Goal: Task Accomplishment & Management: Complete application form

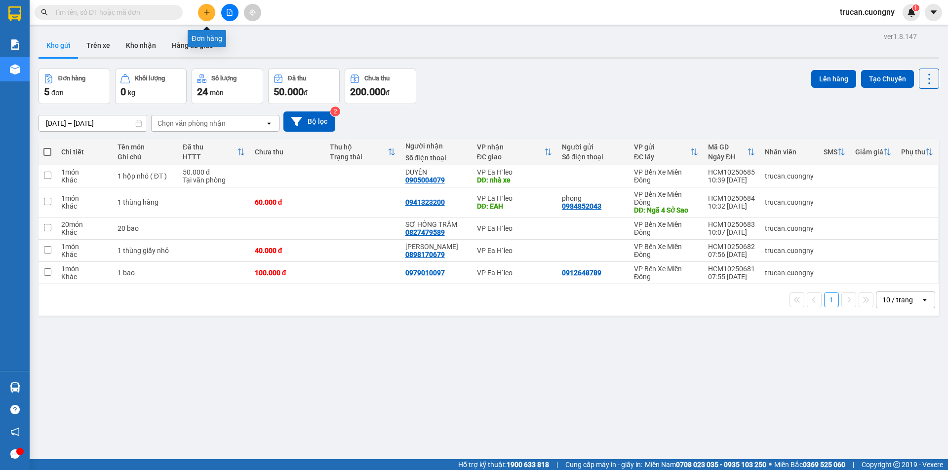
click at [208, 10] on icon "plus" at bounding box center [206, 12] width 7 height 7
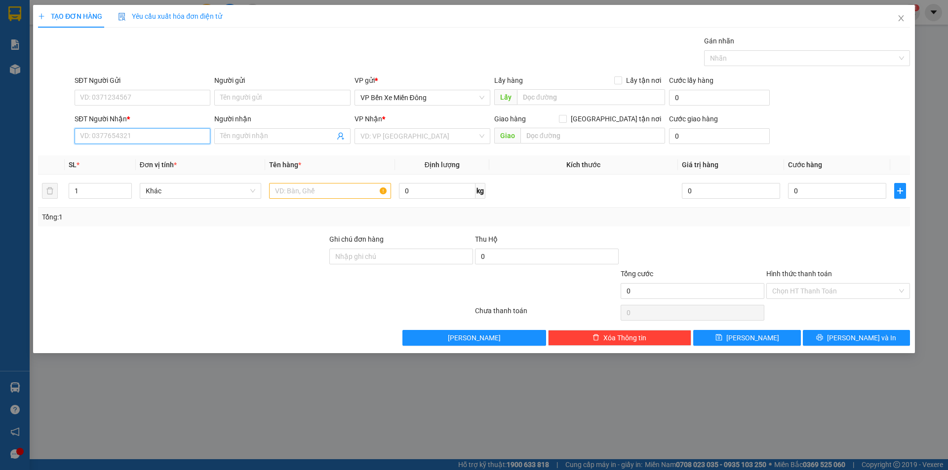
click at [202, 133] on input "SĐT Người Nhận *" at bounding box center [143, 136] width 136 height 16
type input "0934995522"
click at [168, 162] on div "0934995522 - [GEOGRAPHIC_DATA]" at bounding box center [143, 156] width 136 height 16
type input "Nga"
type input "0934995522"
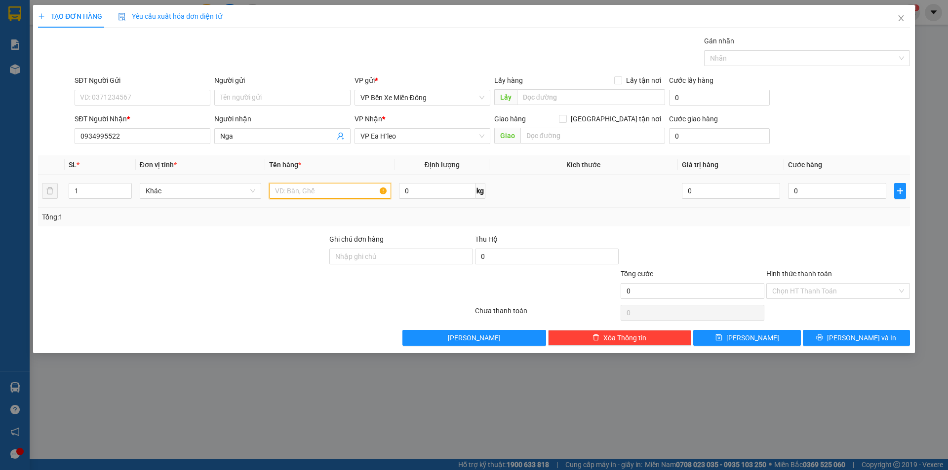
click at [326, 192] on input "text" at bounding box center [330, 191] width 122 height 16
click at [136, 93] on input "SĐT Người Gửi" at bounding box center [143, 98] width 136 height 16
type input "0932520087"
click at [267, 98] on input "Người gửi" at bounding box center [282, 98] width 136 height 16
click at [217, 93] on input "ŨNG·" at bounding box center [282, 98] width 136 height 16
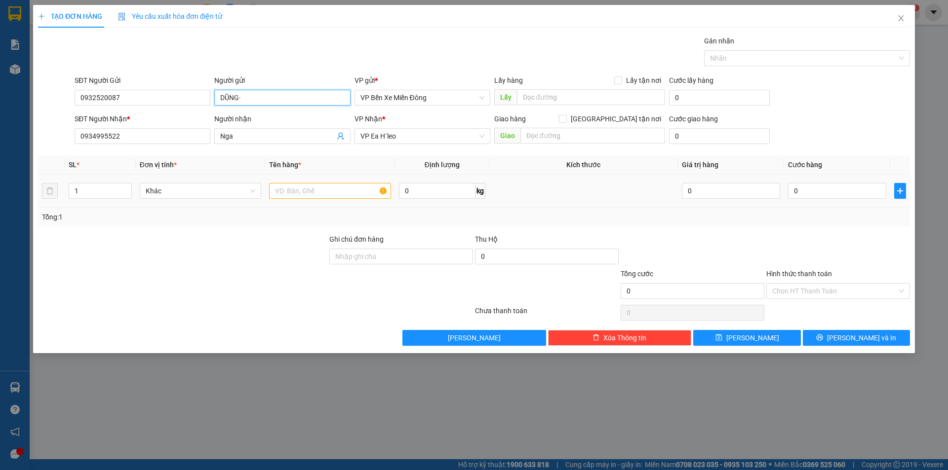
type input "DŨNG·"
click at [301, 190] on input "text" at bounding box center [330, 191] width 122 height 16
drag, startPoint x: 317, startPoint y: 190, endPoint x: 268, endPoint y: 195, distance: 49.2
click at [268, 195] on td "1ện·ê·" at bounding box center [330, 191] width 130 height 33
type input "1 kiện dây cáp"
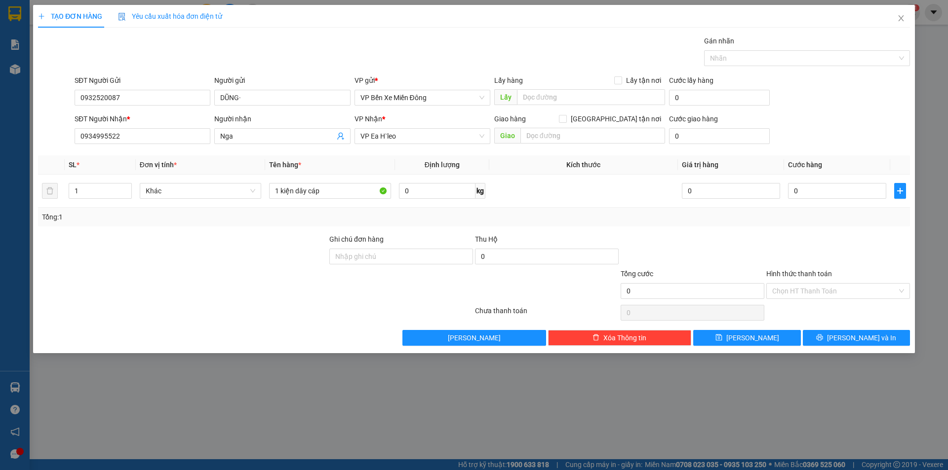
click at [263, 226] on div "Tổng: 1" at bounding box center [474, 217] width 872 height 19
click at [827, 342] on button "[PERSON_NAME] và In" at bounding box center [856, 338] width 107 height 16
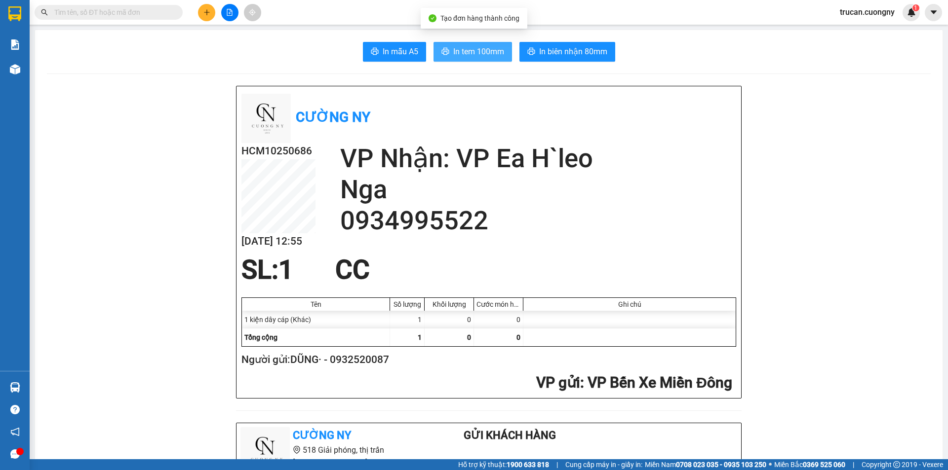
click at [453, 57] on span "In tem 100mm" at bounding box center [478, 51] width 51 height 12
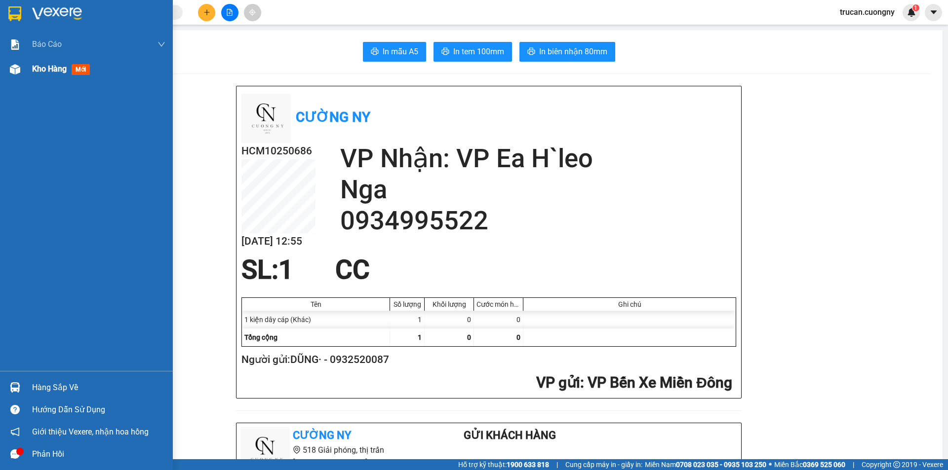
click at [21, 73] on div at bounding box center [14, 69] width 17 height 17
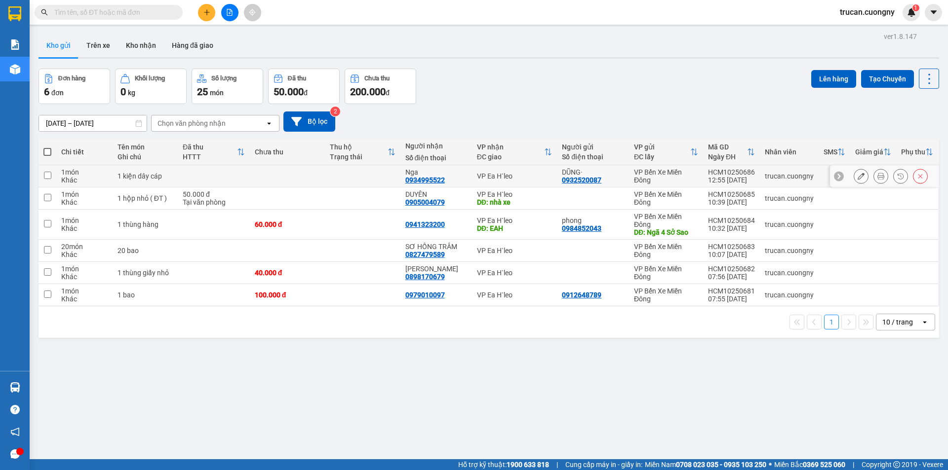
drag, startPoint x: 569, startPoint y: 181, endPoint x: 534, endPoint y: 398, distance: 220.0
click at [534, 398] on div "ver 1.8.147 Kho gửi Trên xe Kho nhận Hàng đã giao Đơn hàng 6 đơn Khối lượng 0 k…" at bounding box center [489, 265] width 908 height 470
drag, startPoint x: 552, startPoint y: 178, endPoint x: 595, endPoint y: 183, distance: 42.7
click at [595, 183] on td "DŨNG· 0932520087" at bounding box center [593, 176] width 72 height 22
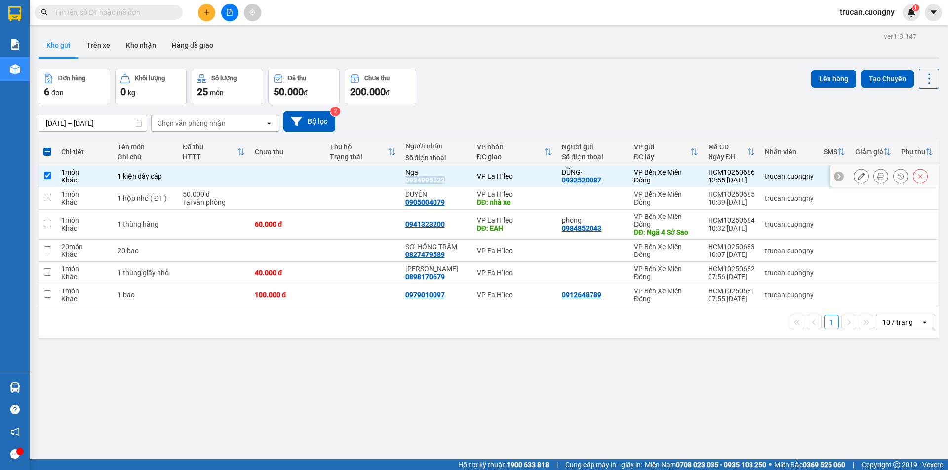
drag, startPoint x: 405, startPoint y: 182, endPoint x: 446, endPoint y: 186, distance: 41.2
click at [446, 186] on td "Nga 0934995522" at bounding box center [436, 176] width 72 height 22
checkbox input "false"
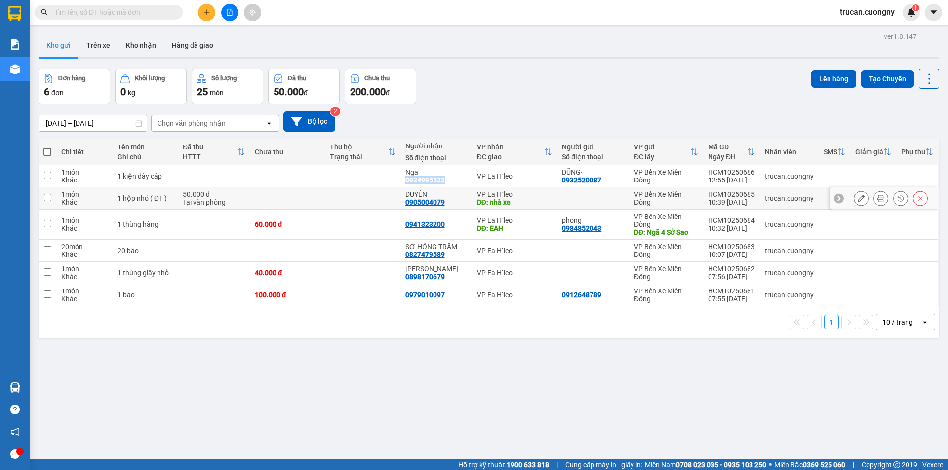
copy div "0934995522"
click at [171, 13] on span at bounding box center [109, 12] width 148 height 15
click at [167, 12] on input "text" at bounding box center [112, 12] width 116 height 11
paste input "0934995522"
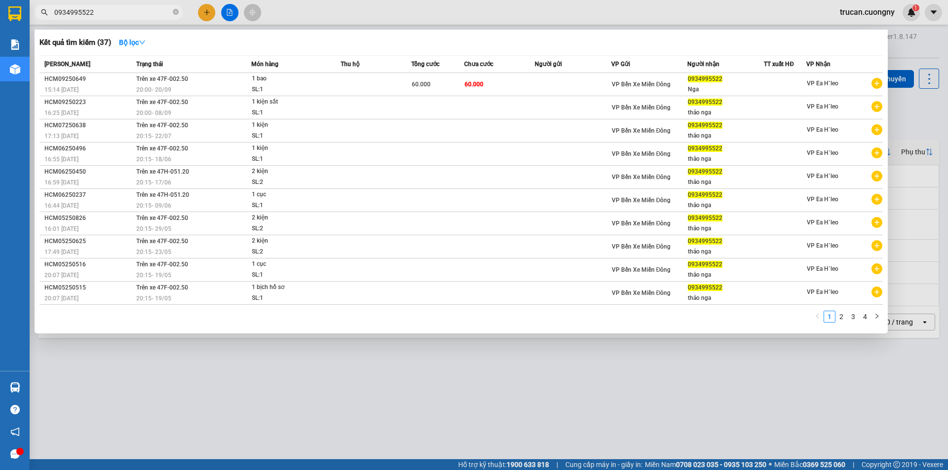
type input "0934995522"
click at [186, 418] on div at bounding box center [474, 235] width 948 height 470
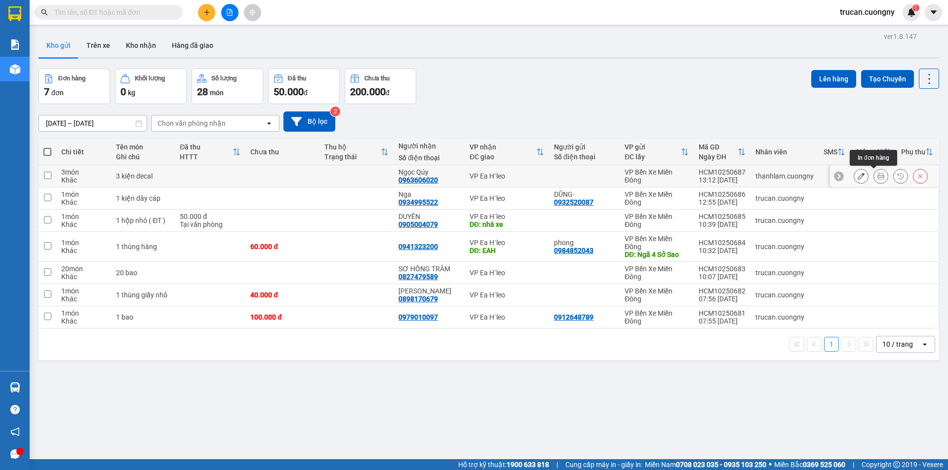
click at [877, 176] on button at bounding box center [881, 176] width 14 height 17
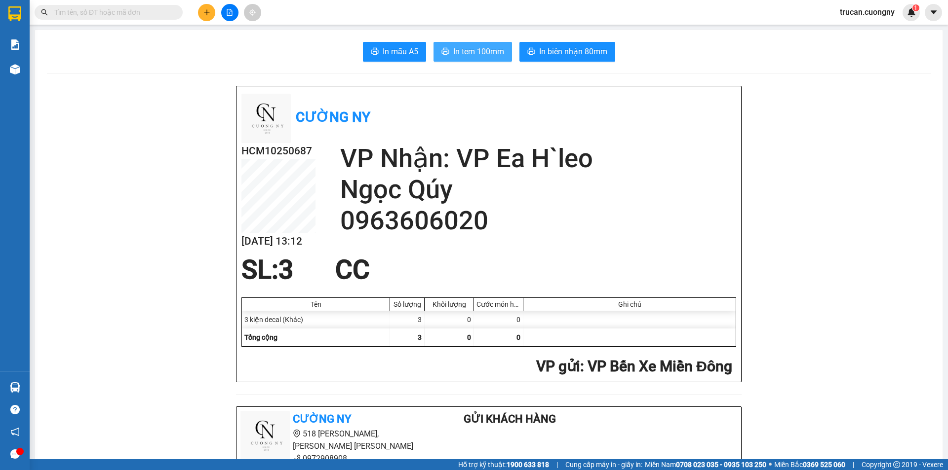
click at [459, 47] on span "In tem 100mm" at bounding box center [478, 51] width 51 height 12
